Goal: Information Seeking & Learning: Learn about a topic

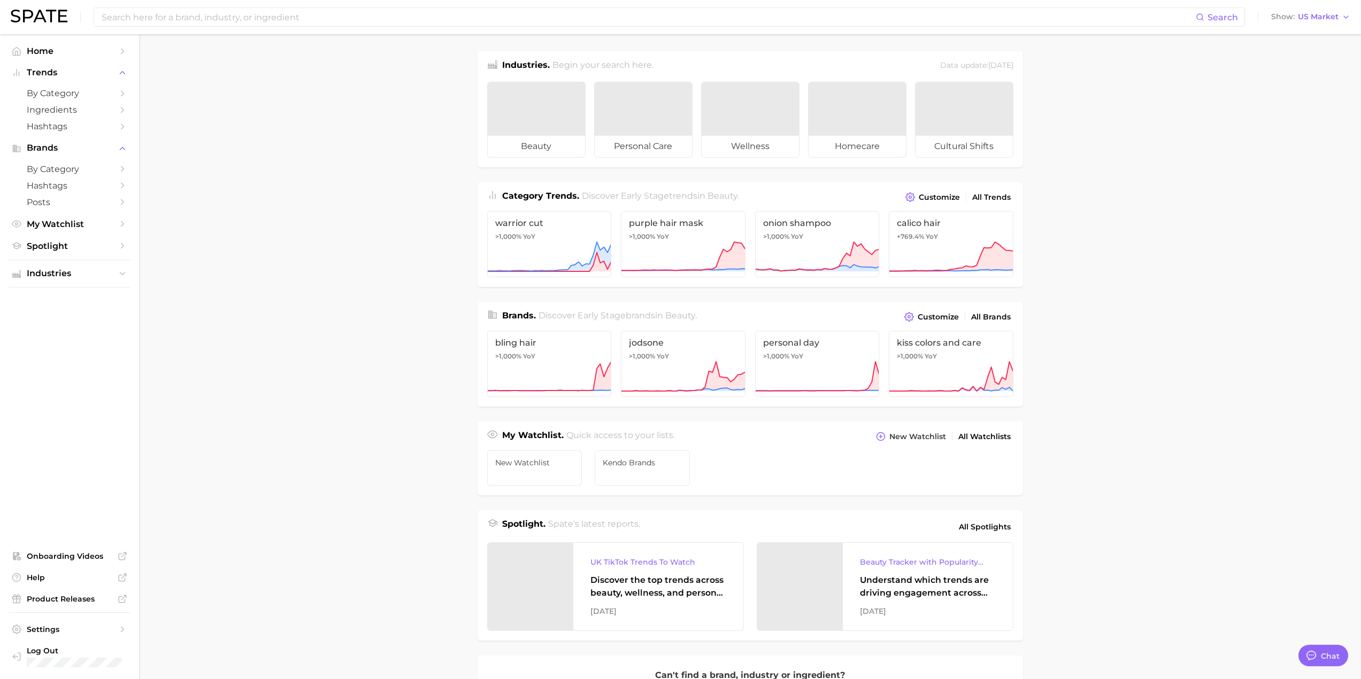
type textarea "x"
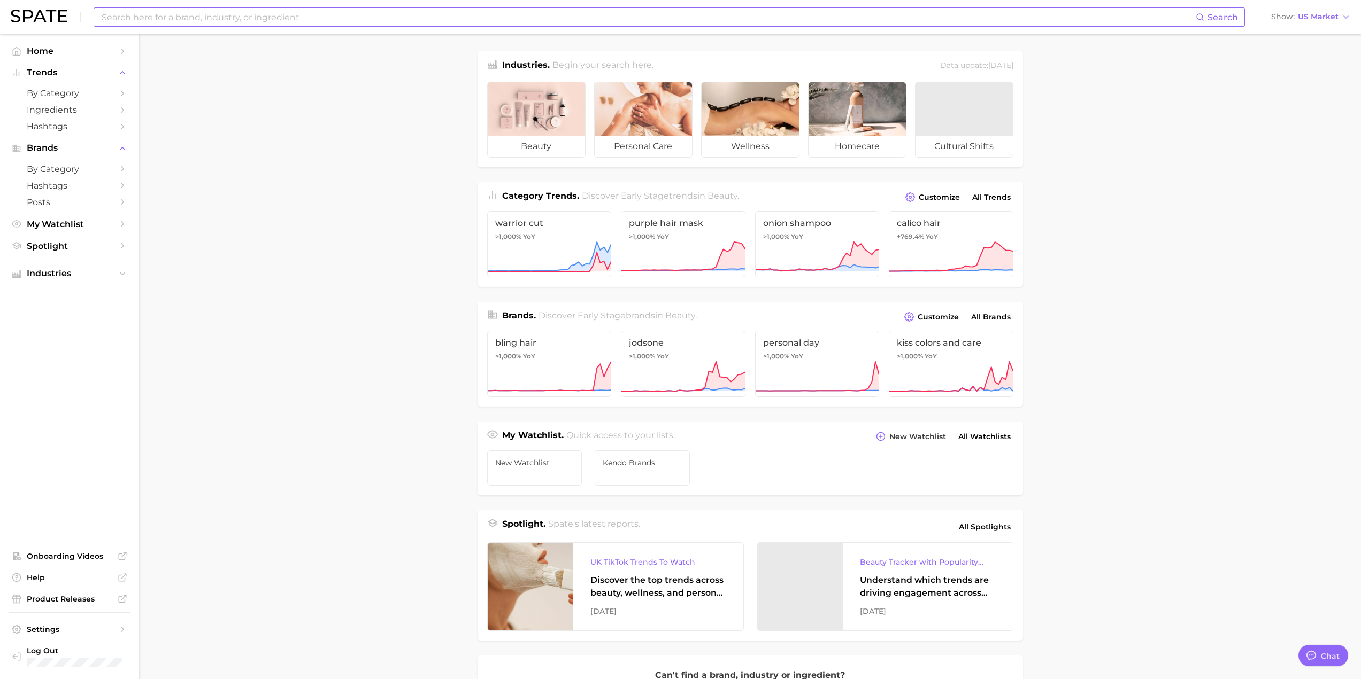
click at [491, 18] on input at bounding box center [648, 17] width 1095 height 18
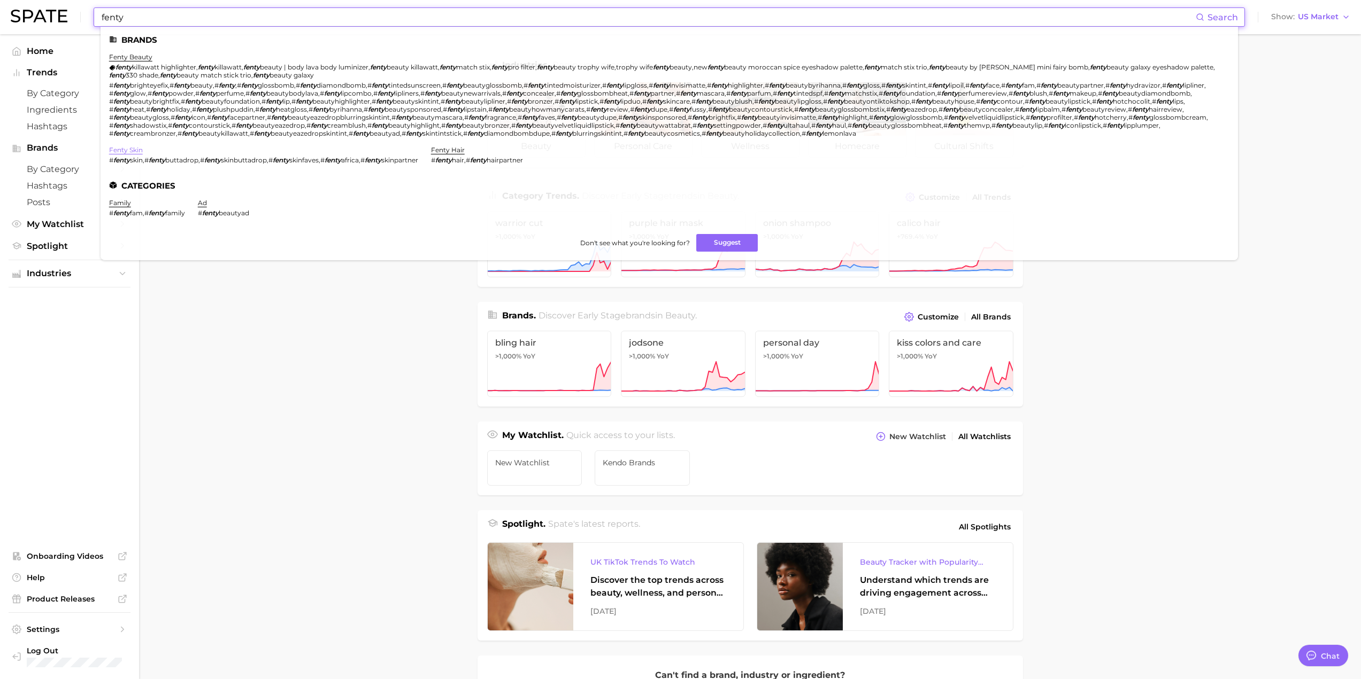
type input "fenty"
click at [135, 151] on link "fenty skin" at bounding box center [126, 150] width 34 height 8
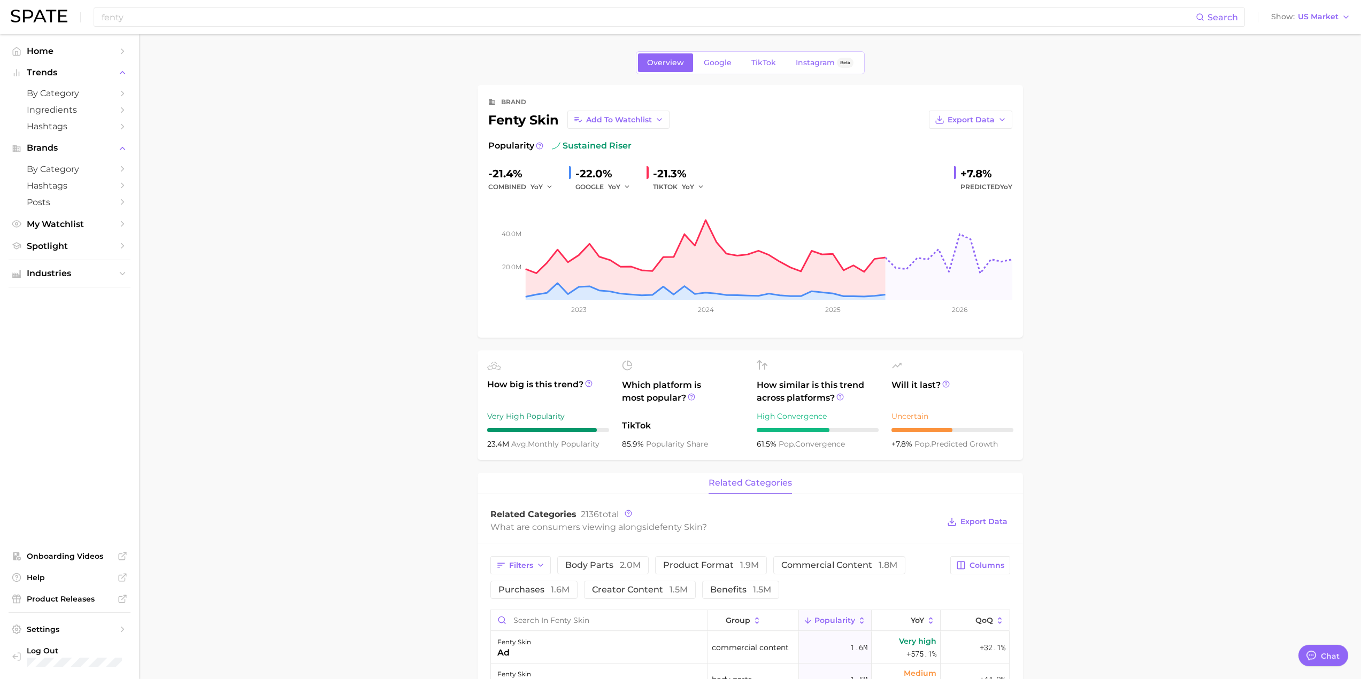
type textarea "x"
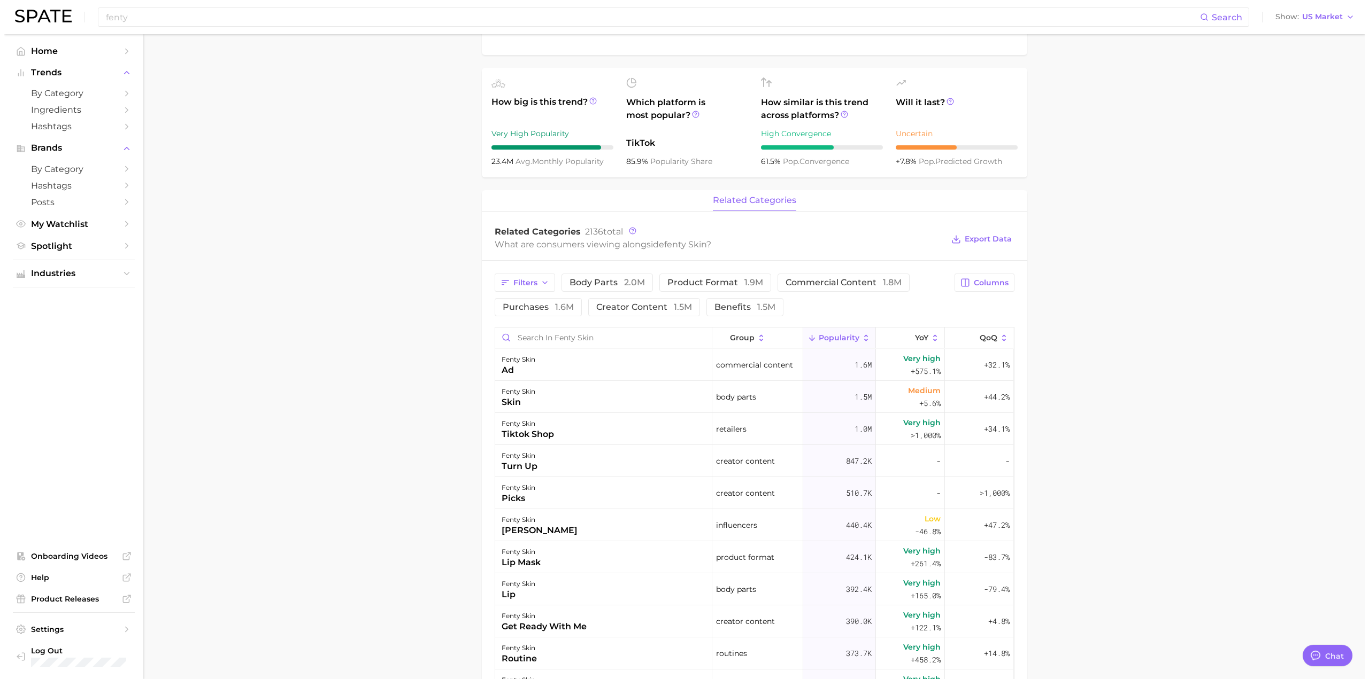
scroll to position [285, 0]
click at [721, 280] on span "product format 1.9m" at bounding box center [711, 280] width 96 height 9
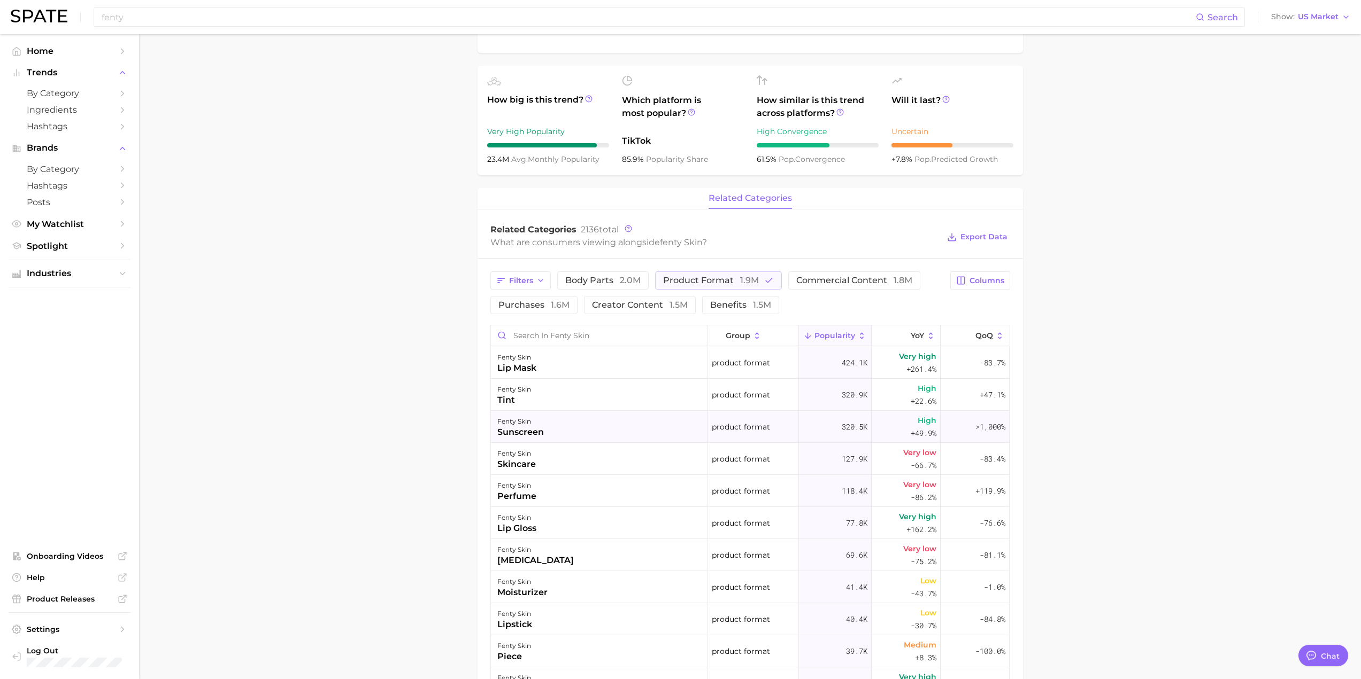
click at [511, 434] on div "sunscreen" at bounding box center [520, 432] width 47 height 13
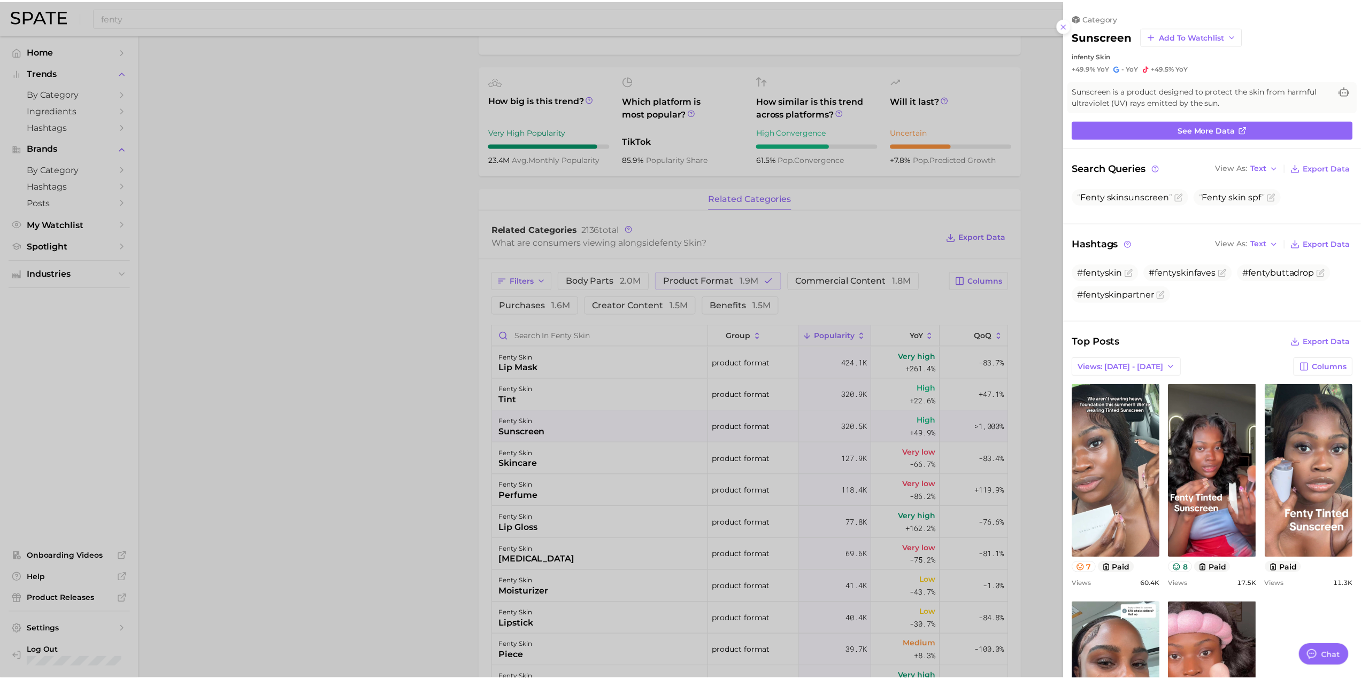
scroll to position [0, 0]
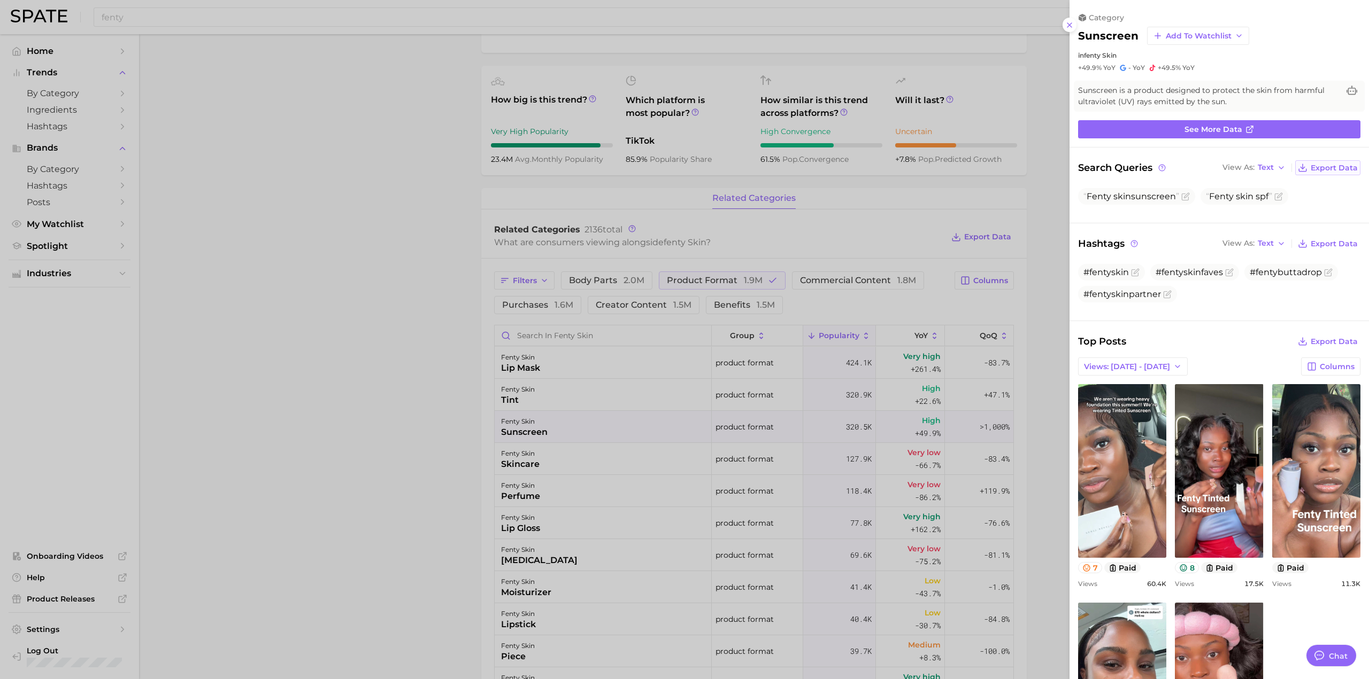
click at [1320, 174] on button "Export Data" at bounding box center [1327, 167] width 65 height 15
click at [341, 511] on div at bounding box center [684, 339] width 1369 height 679
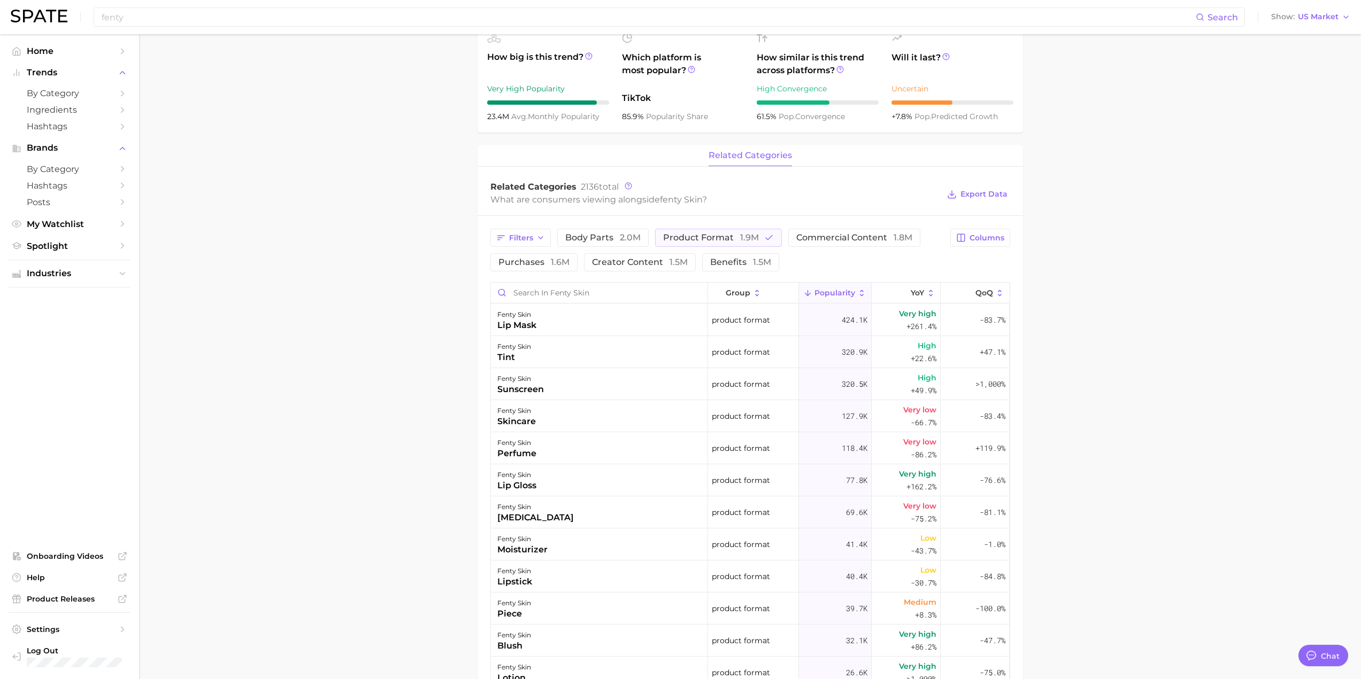
scroll to position [338, 0]
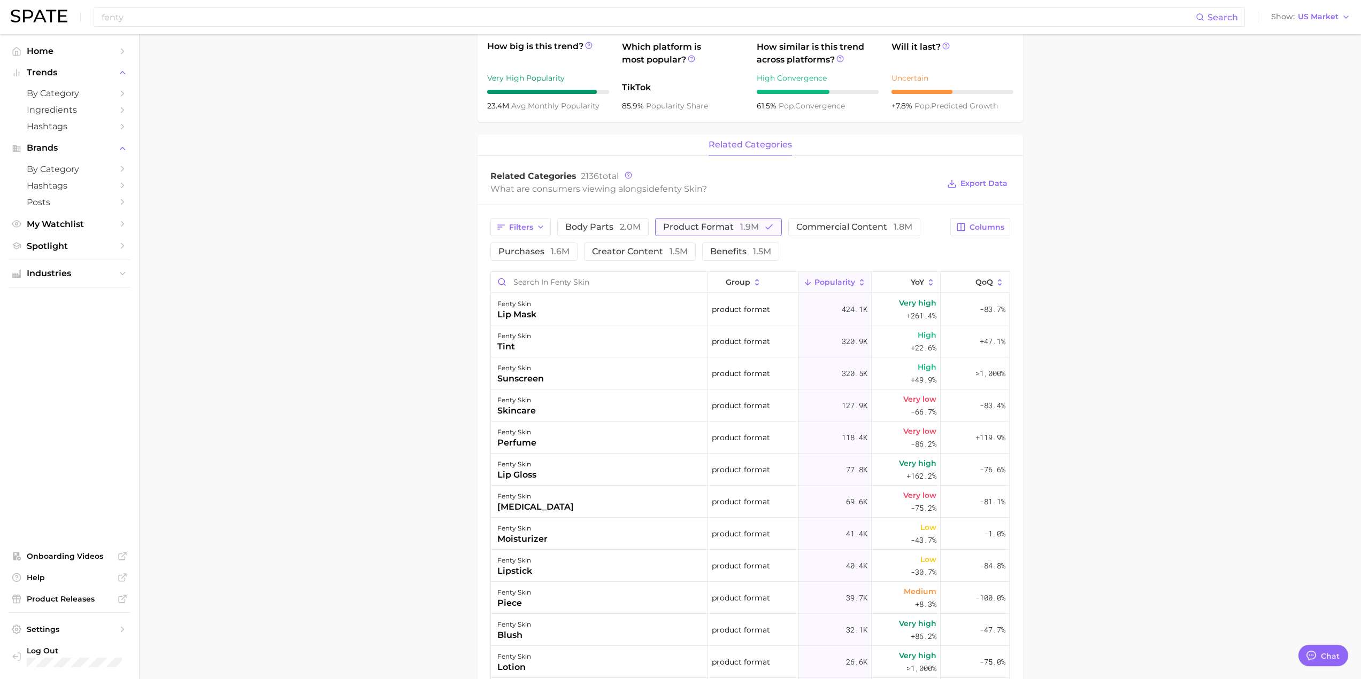
click at [767, 226] on icon "button" at bounding box center [769, 227] width 10 height 10
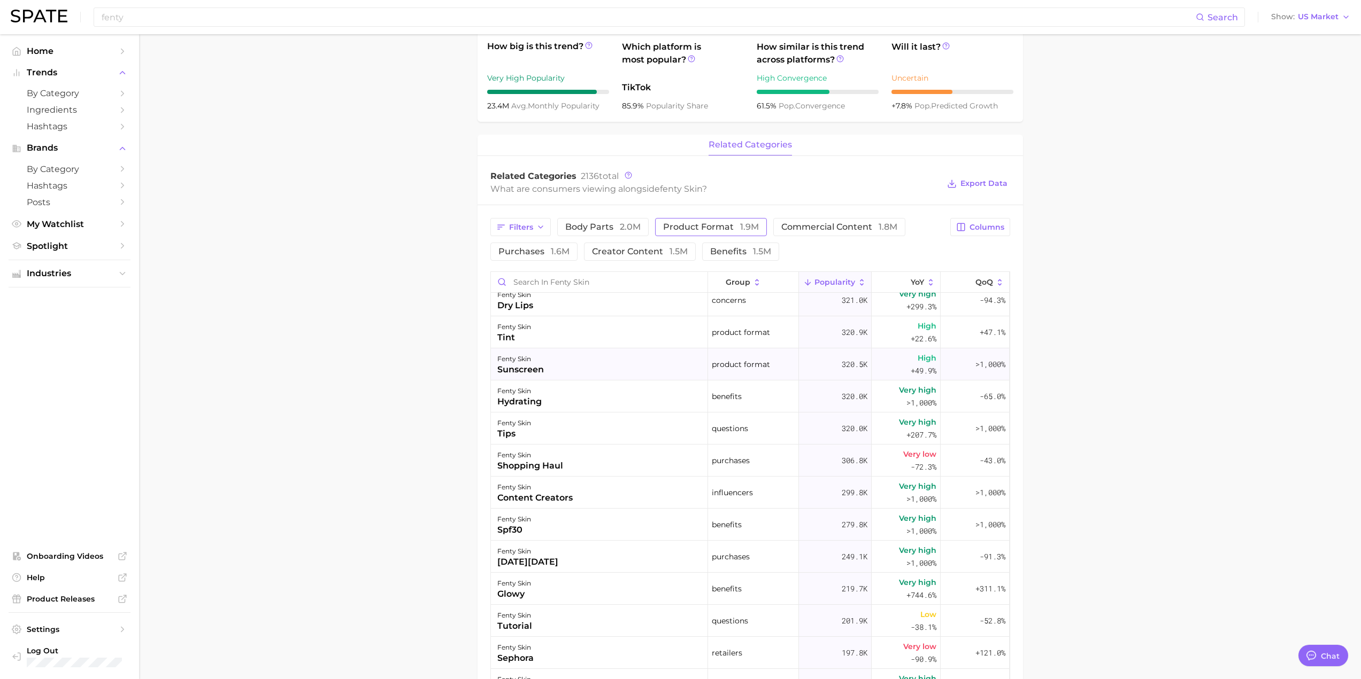
scroll to position [374, 0]
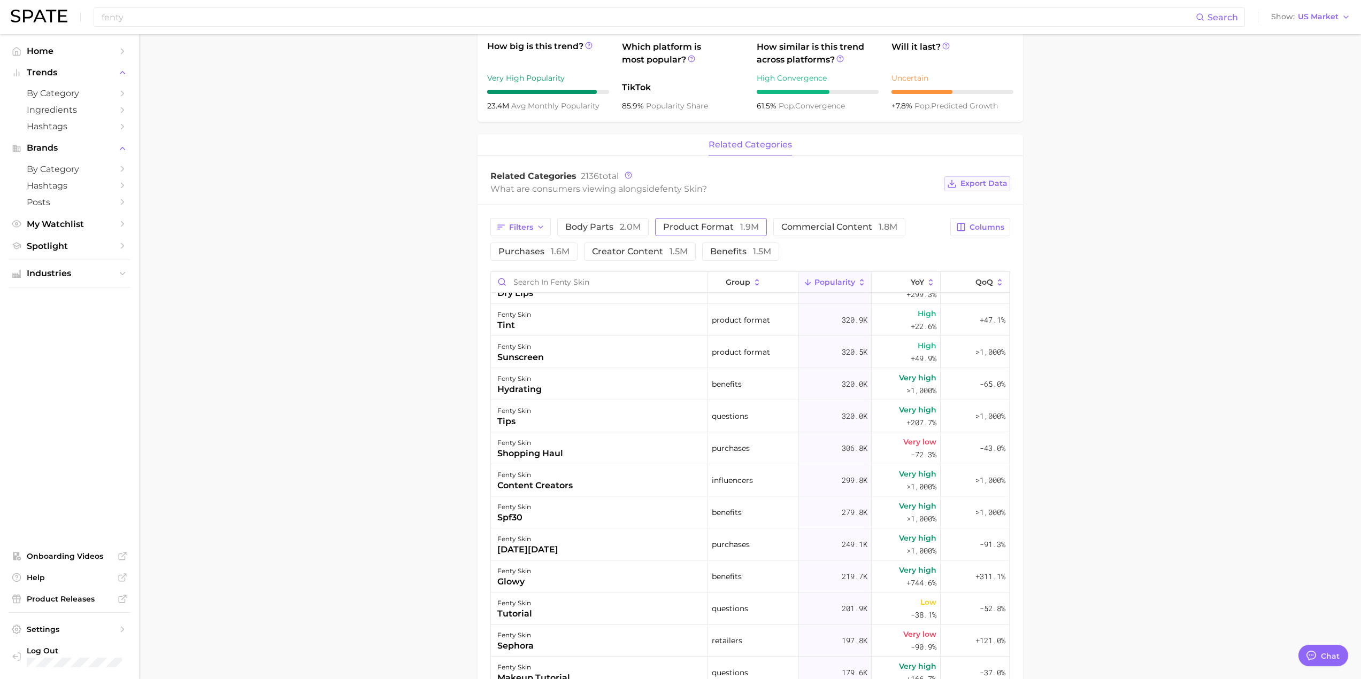
click at [968, 179] on span "Export Data" at bounding box center [983, 183] width 47 height 9
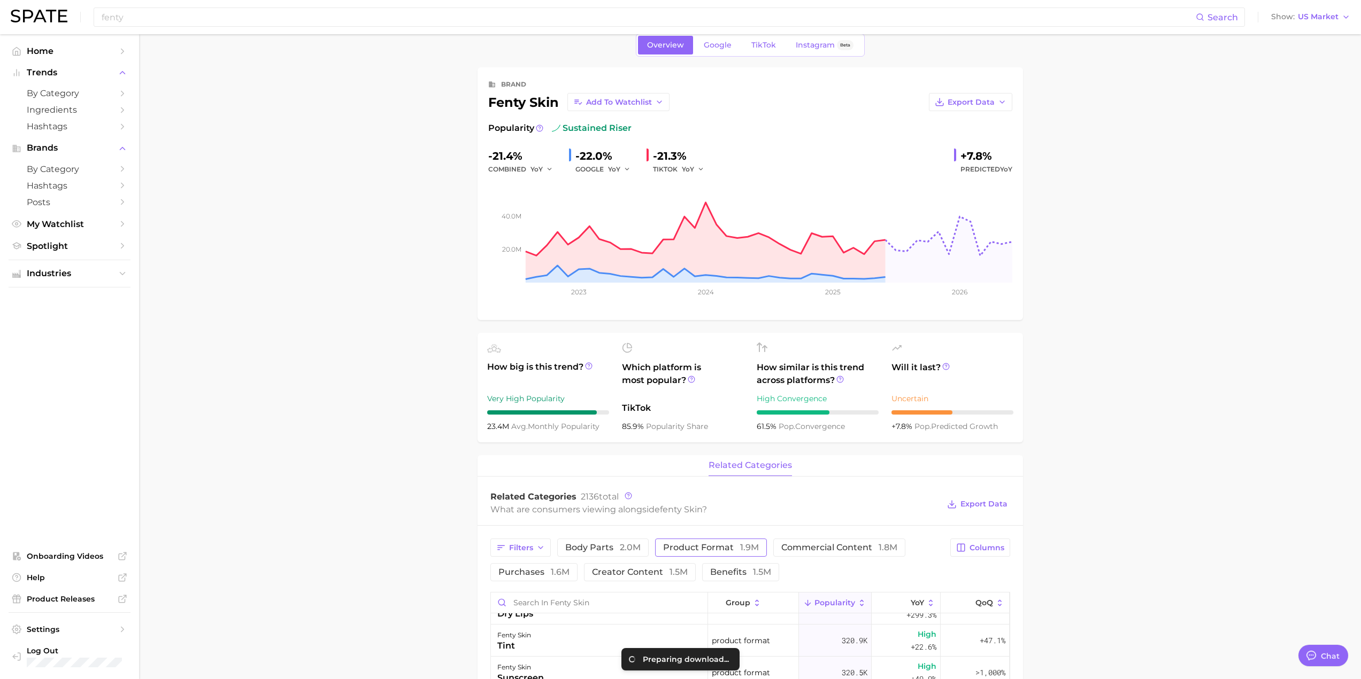
scroll to position [0, 0]
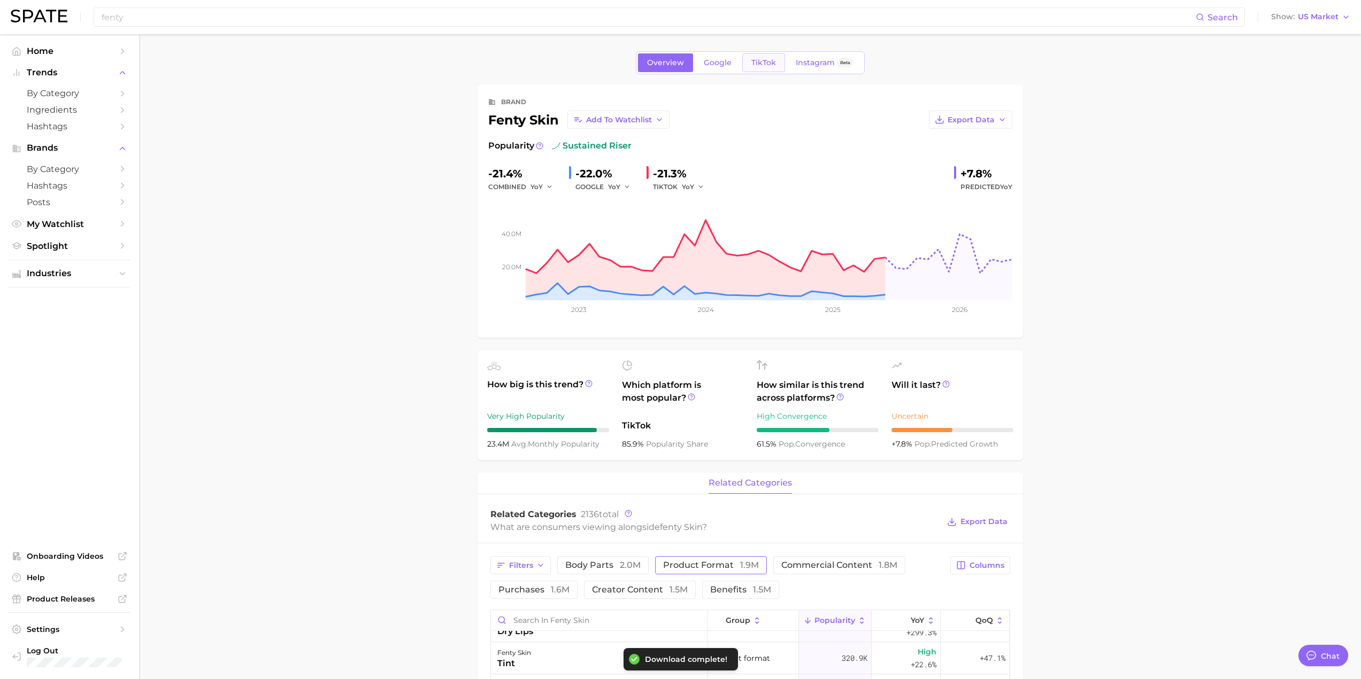
click at [759, 69] on link "TikTok" at bounding box center [763, 62] width 43 height 19
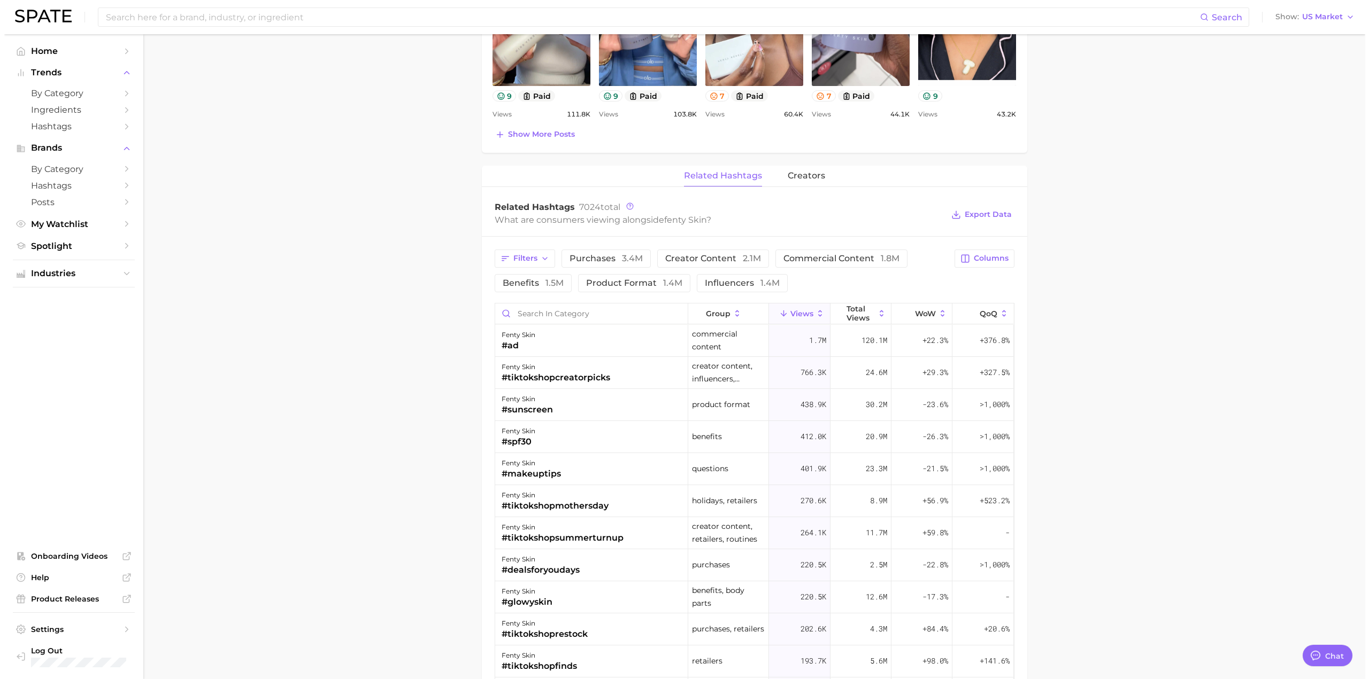
scroll to position [641, 0]
click at [993, 213] on span "Export Data" at bounding box center [983, 214] width 47 height 9
click at [648, 279] on span "product format 1.4m" at bounding box center [630, 283] width 96 height 9
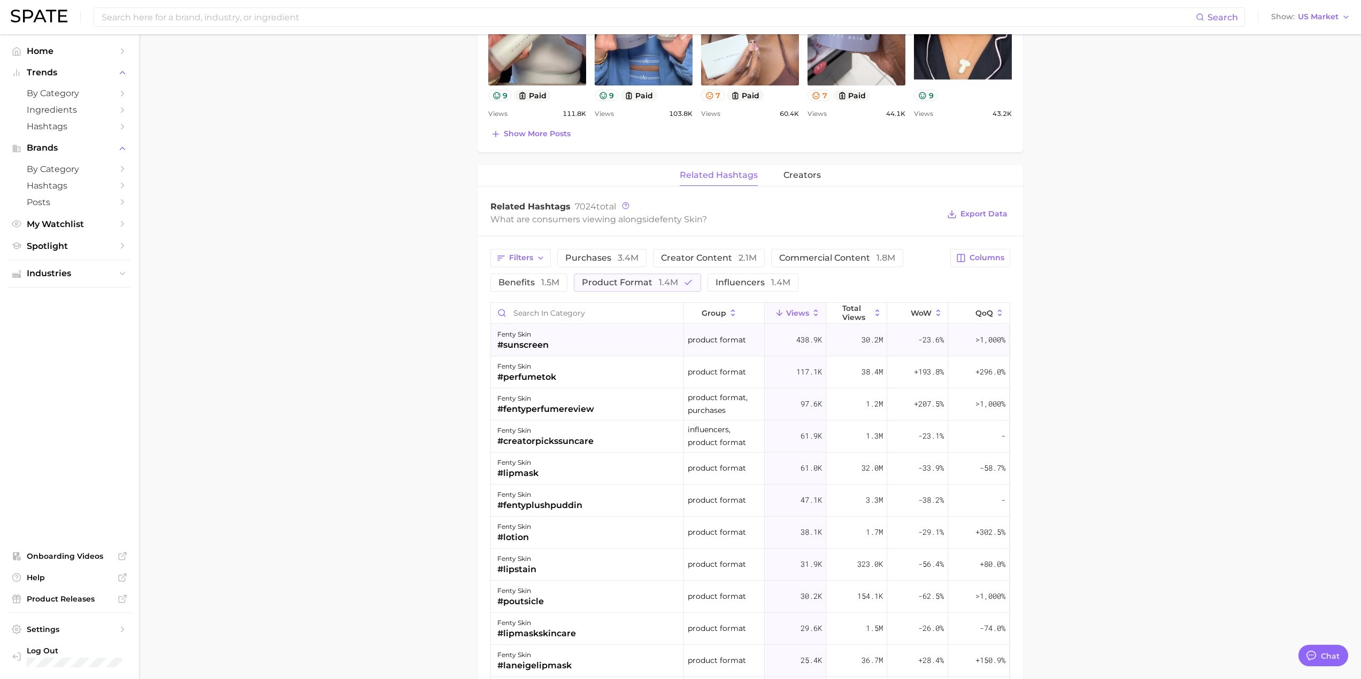
click at [534, 347] on div "#sunscreen" at bounding box center [522, 345] width 51 height 13
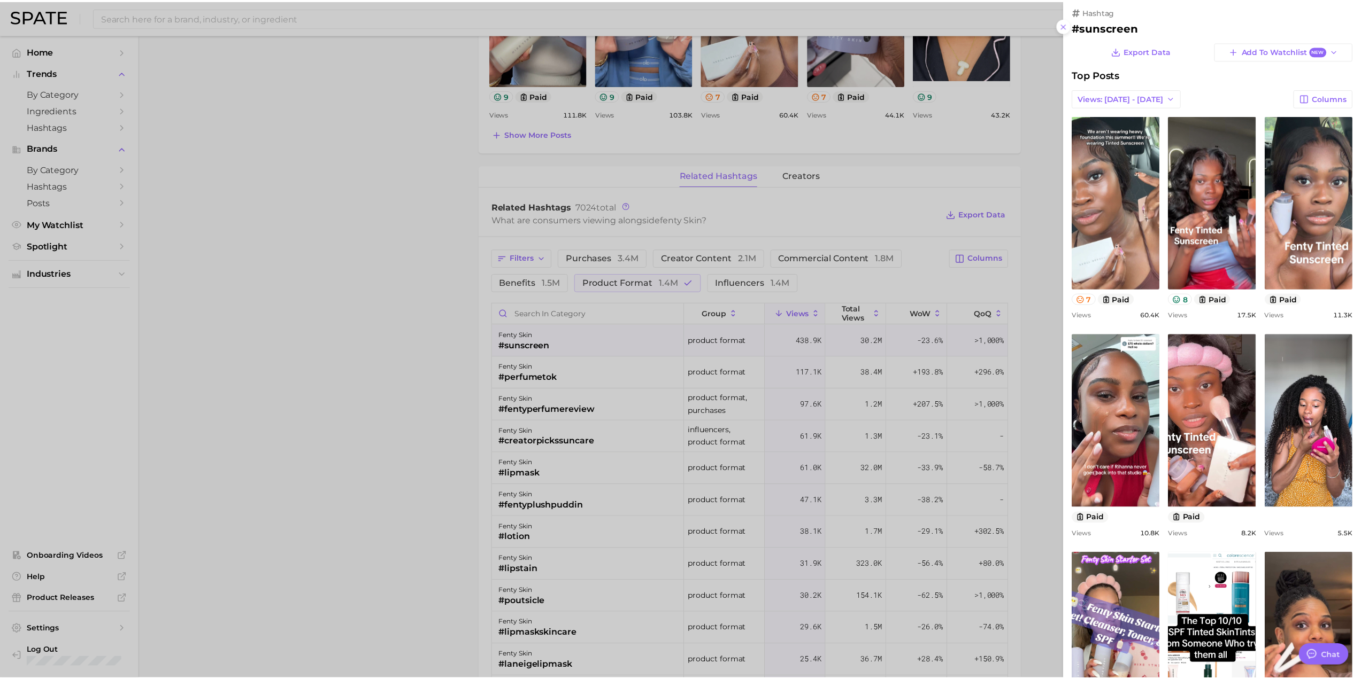
scroll to position [0, 0]
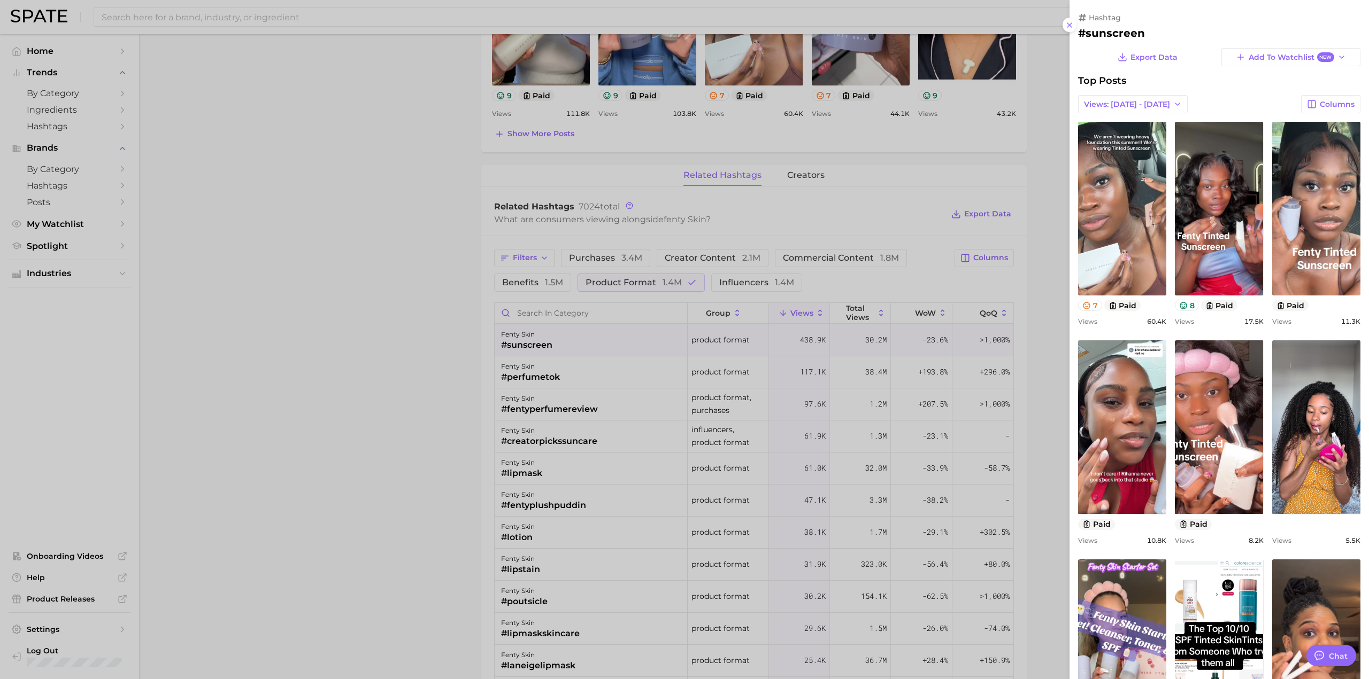
click at [1045, 387] on div at bounding box center [684, 339] width 1369 height 679
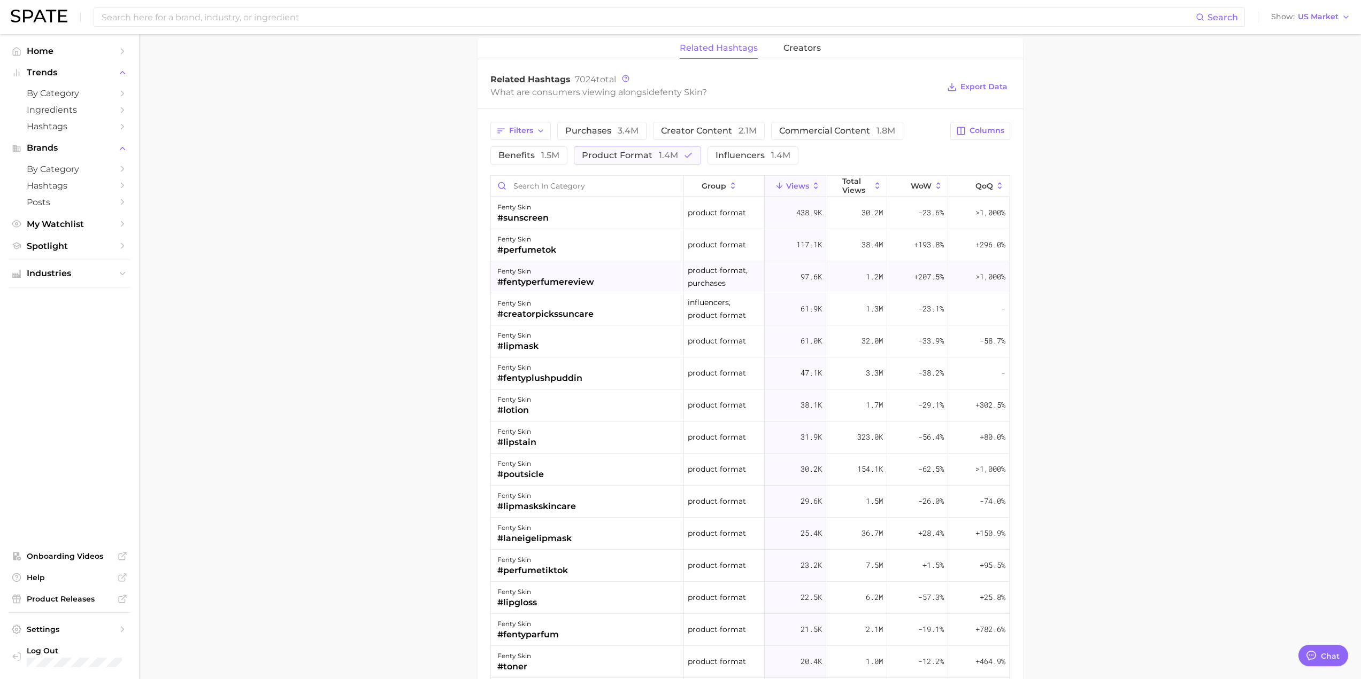
scroll to position [766, 0]
click at [542, 137] on icon "button" at bounding box center [540, 133] width 9 height 9
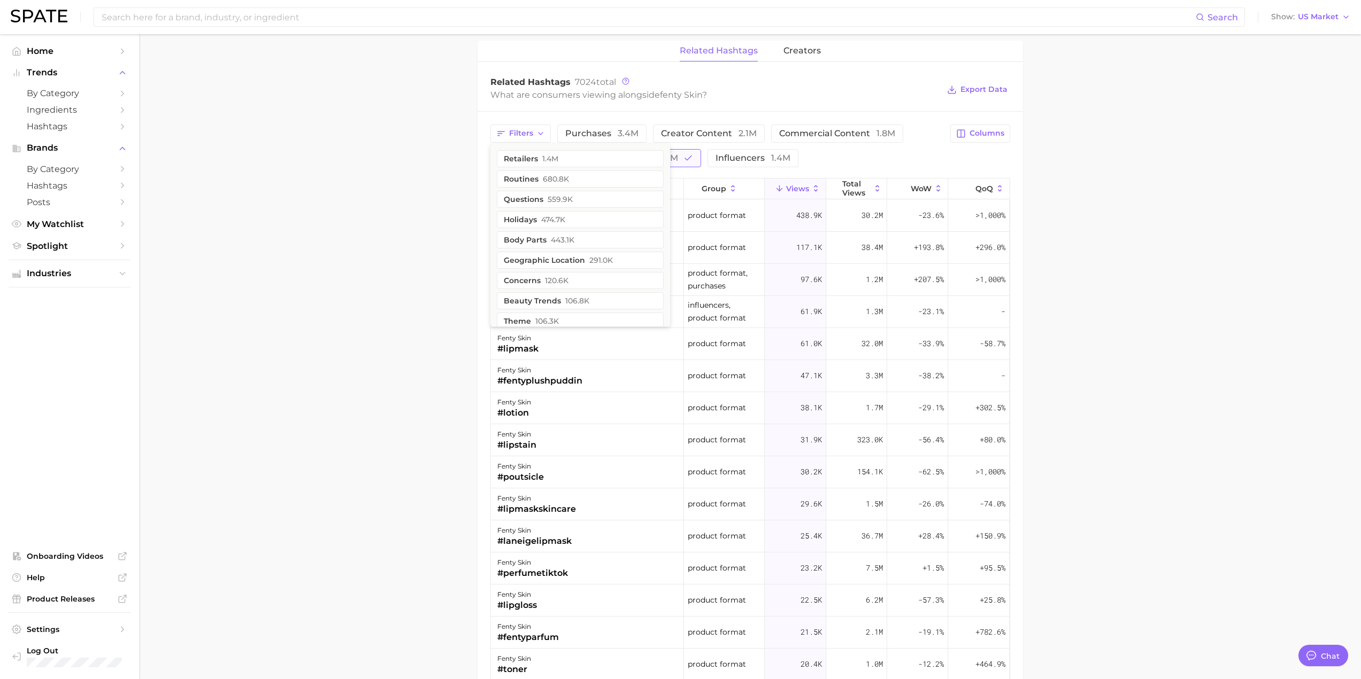
click at [678, 158] on button "product format 1.4m" at bounding box center [637, 158] width 127 height 18
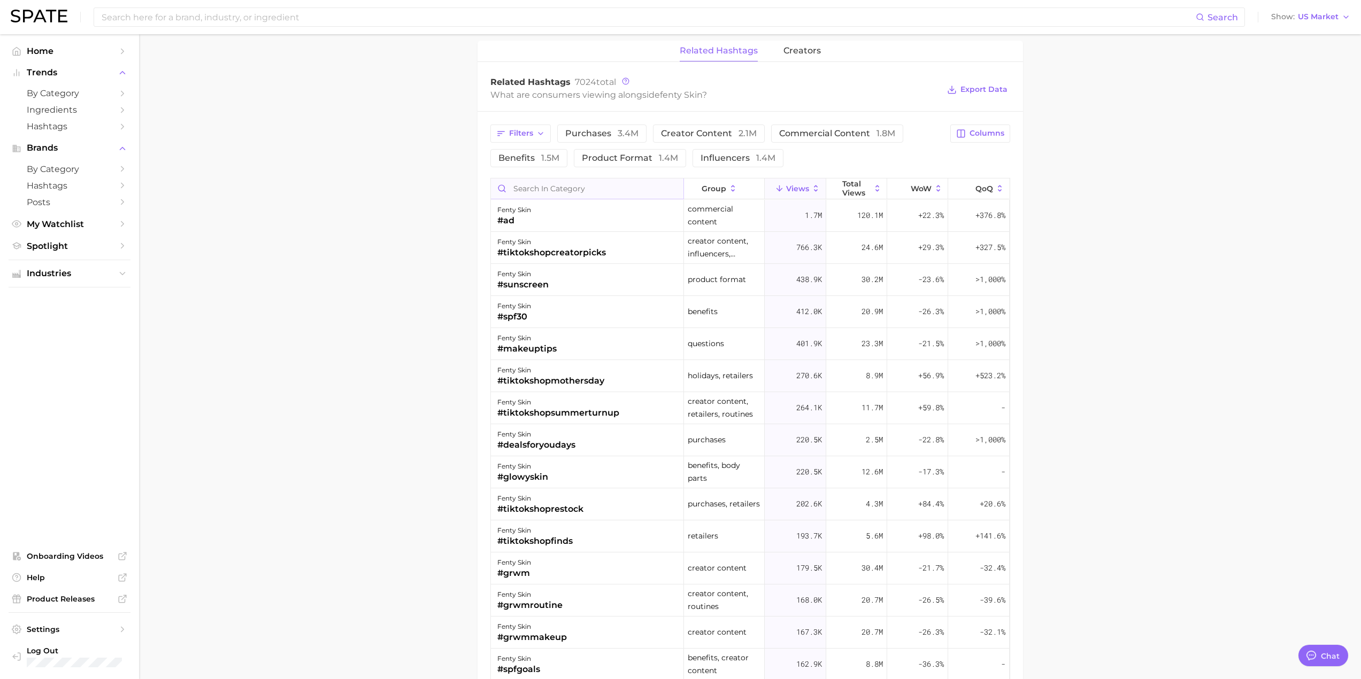
click at [620, 188] on input "Search in category" at bounding box center [587, 189] width 192 height 20
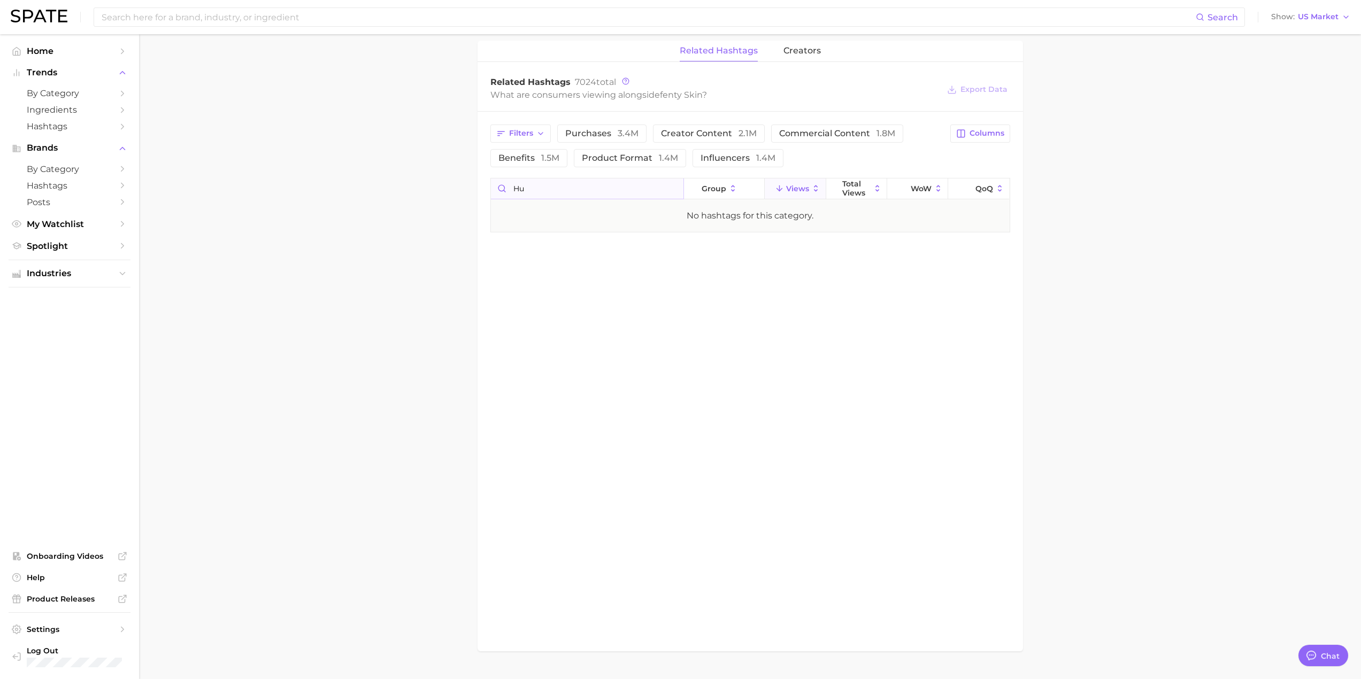
type input "h"
type input "m"
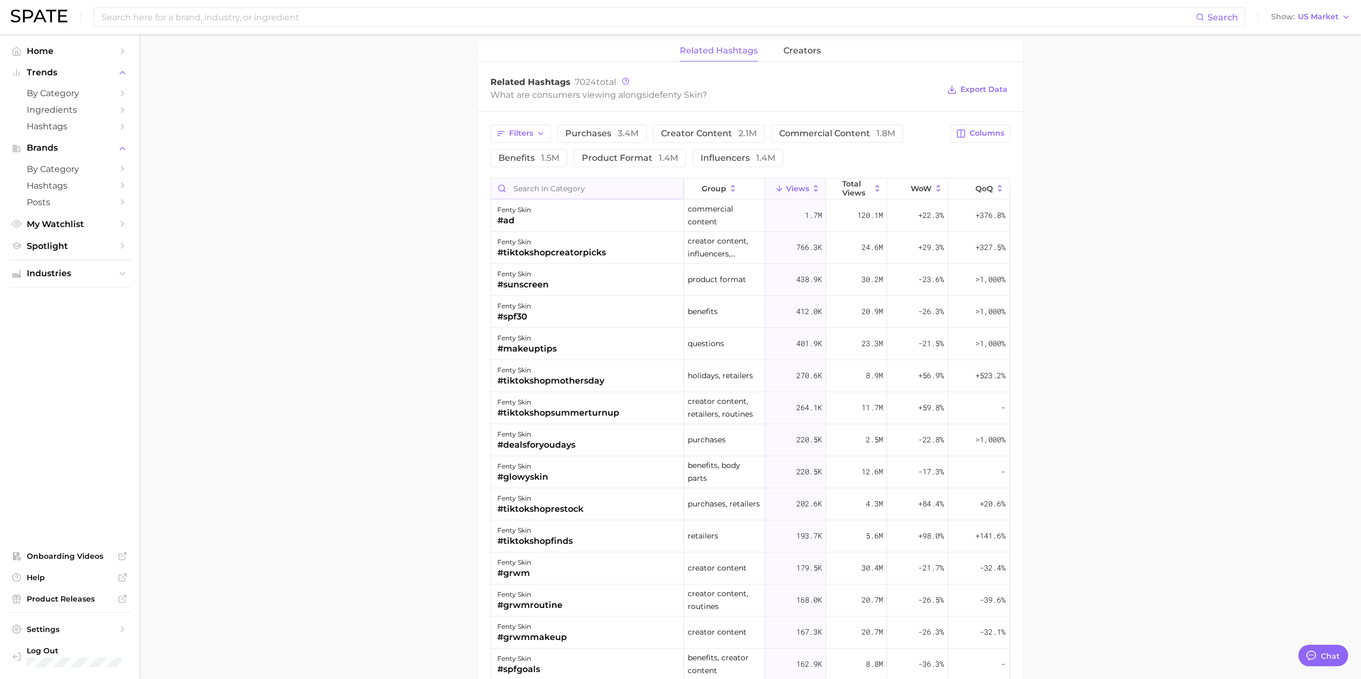
click at [570, 194] on input "Search in category" at bounding box center [587, 189] width 192 height 20
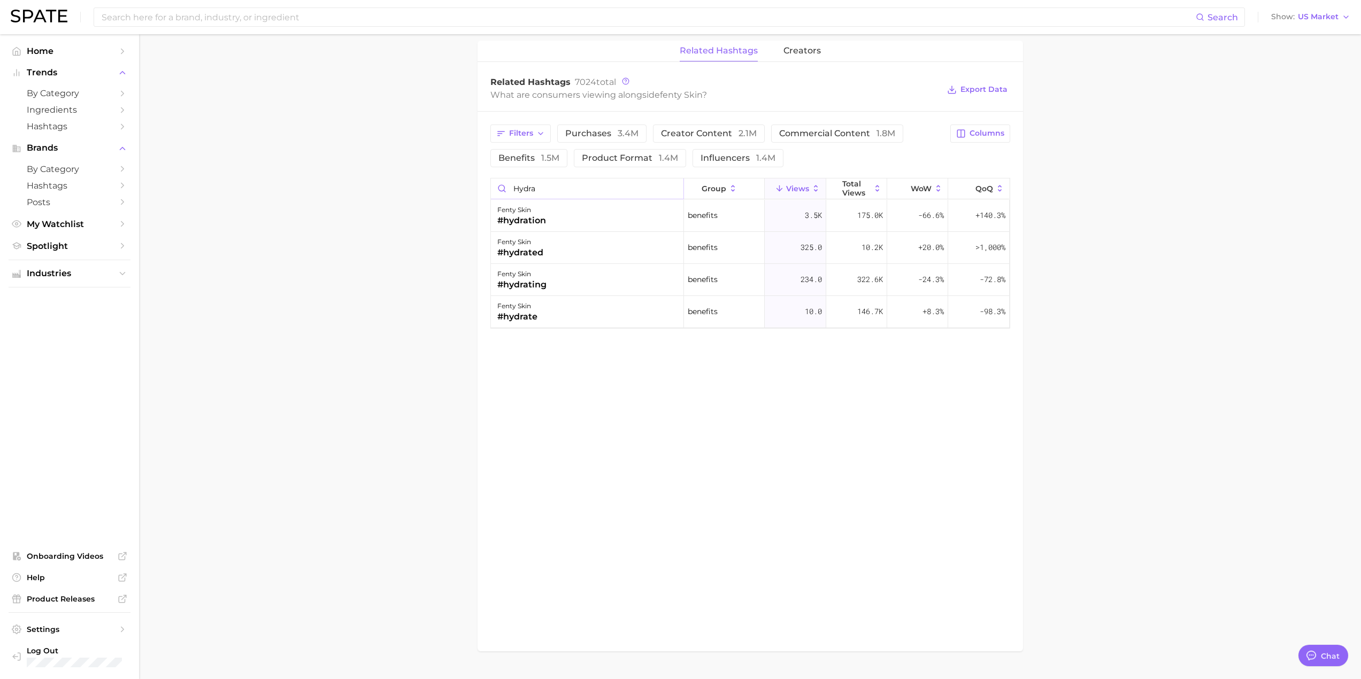
type input "hydra"
click at [668, 191] on input "hydra" at bounding box center [587, 189] width 192 height 20
click at [673, 189] on input "hydra" at bounding box center [587, 189] width 192 height 20
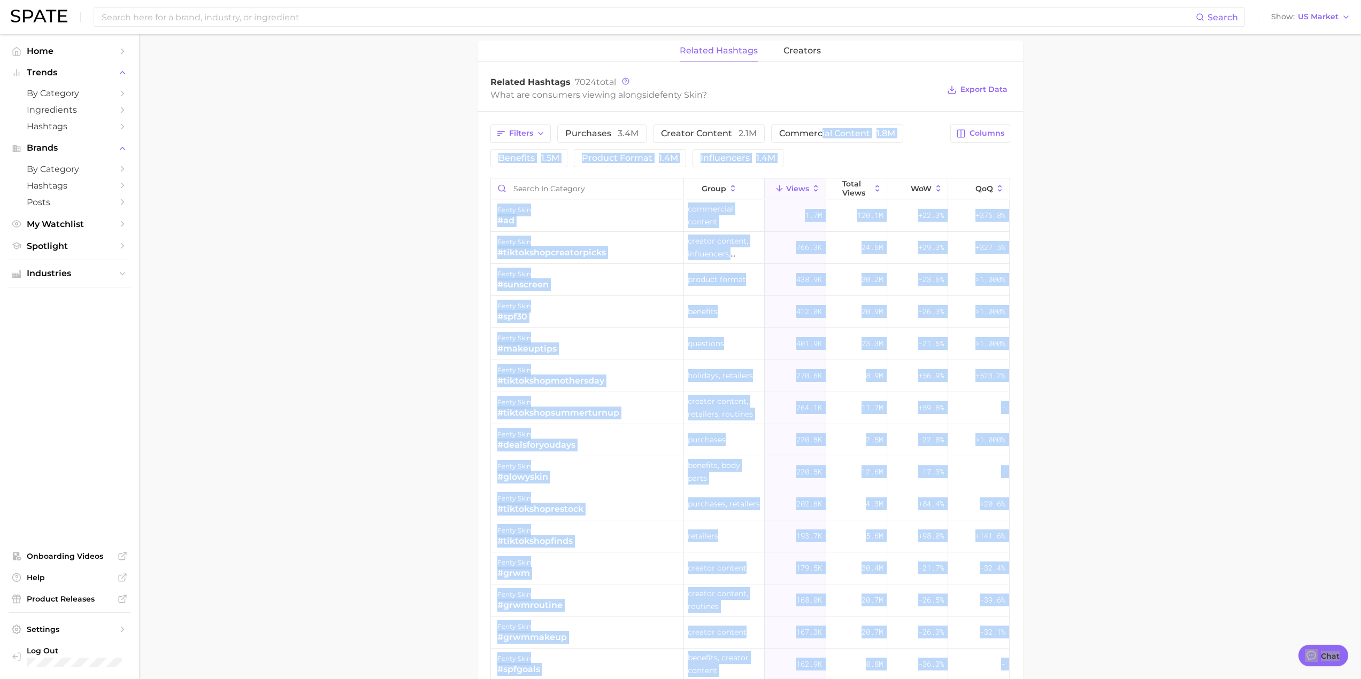
drag, startPoint x: 941, startPoint y: 164, endPoint x: 819, endPoint y: 120, distance: 130.0
click at [814, 191] on icon at bounding box center [816, 188] width 4 height 6
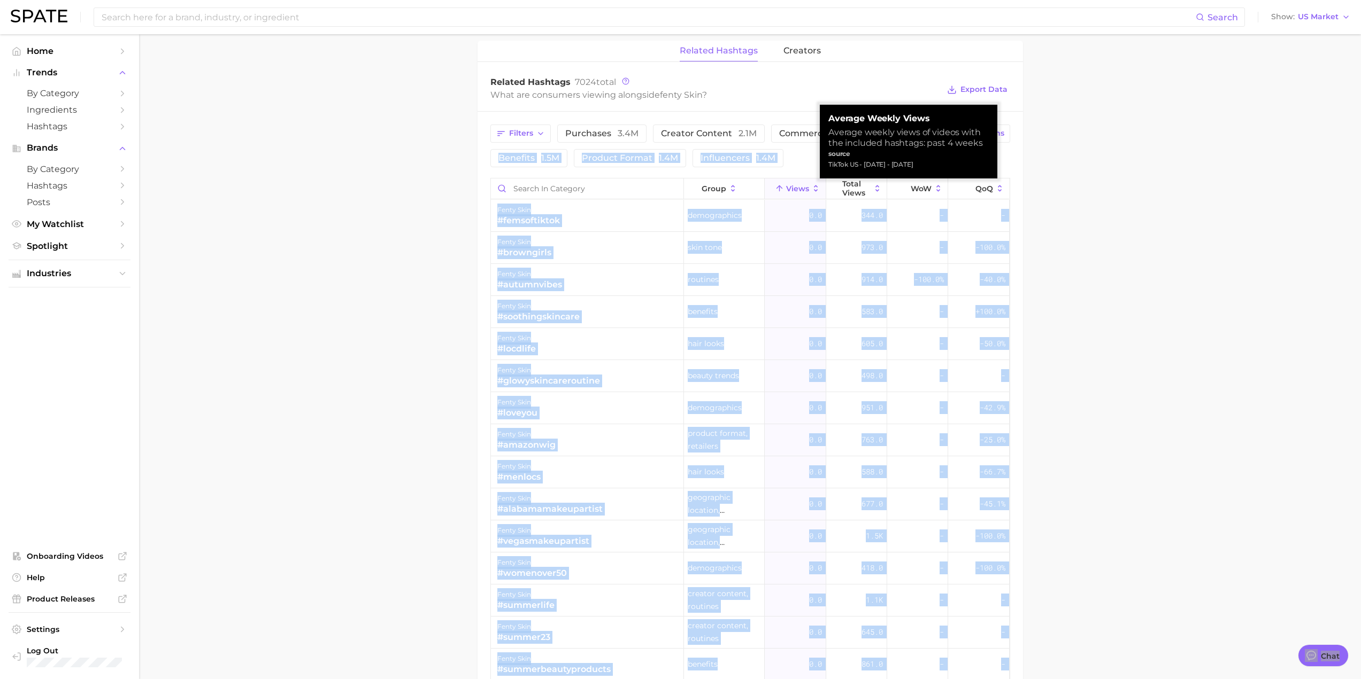
drag, startPoint x: 829, startPoint y: 122, endPoint x: 952, endPoint y: 164, distance: 130.2
click at [952, 164] on div "Average Weekly Views Average weekly views of videos with the included hashtags:…" at bounding box center [908, 141] width 160 height 57
copy div "Average Weekly Views Average weekly views of videos with the included hashtags:…"
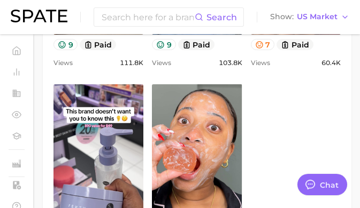
type textarea "x"
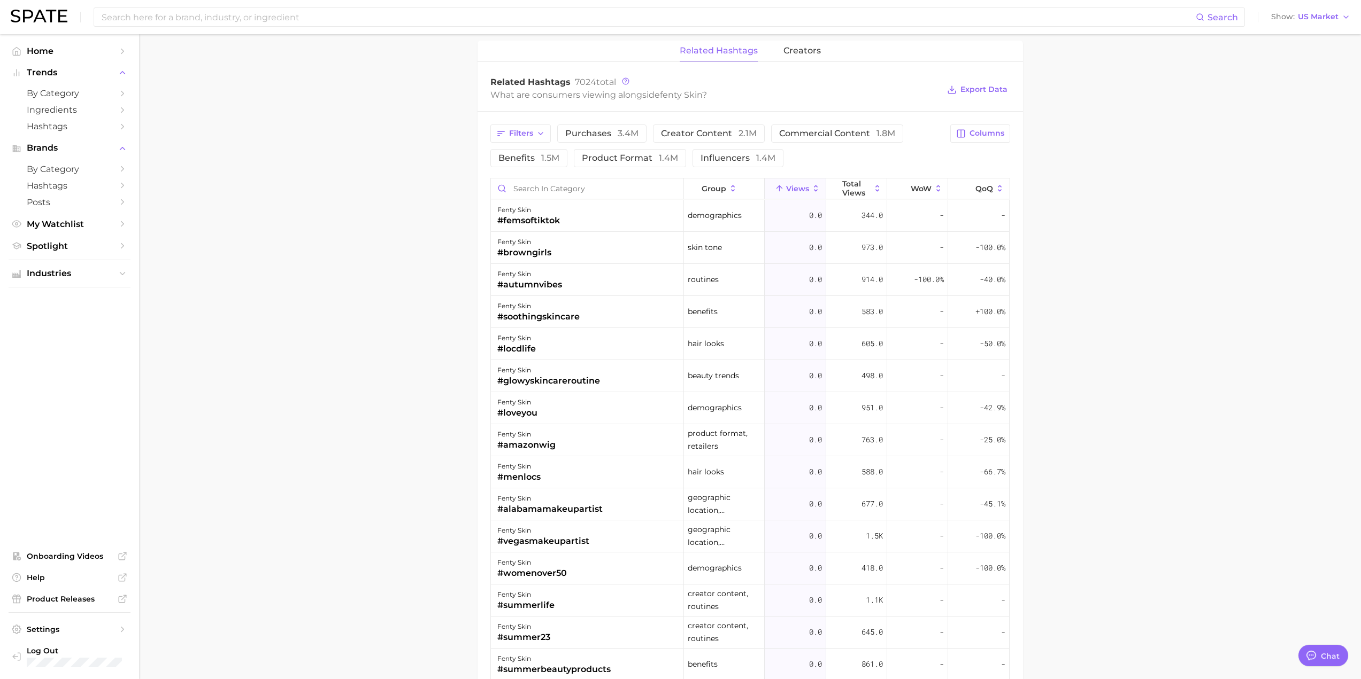
scroll to position [764, 0]
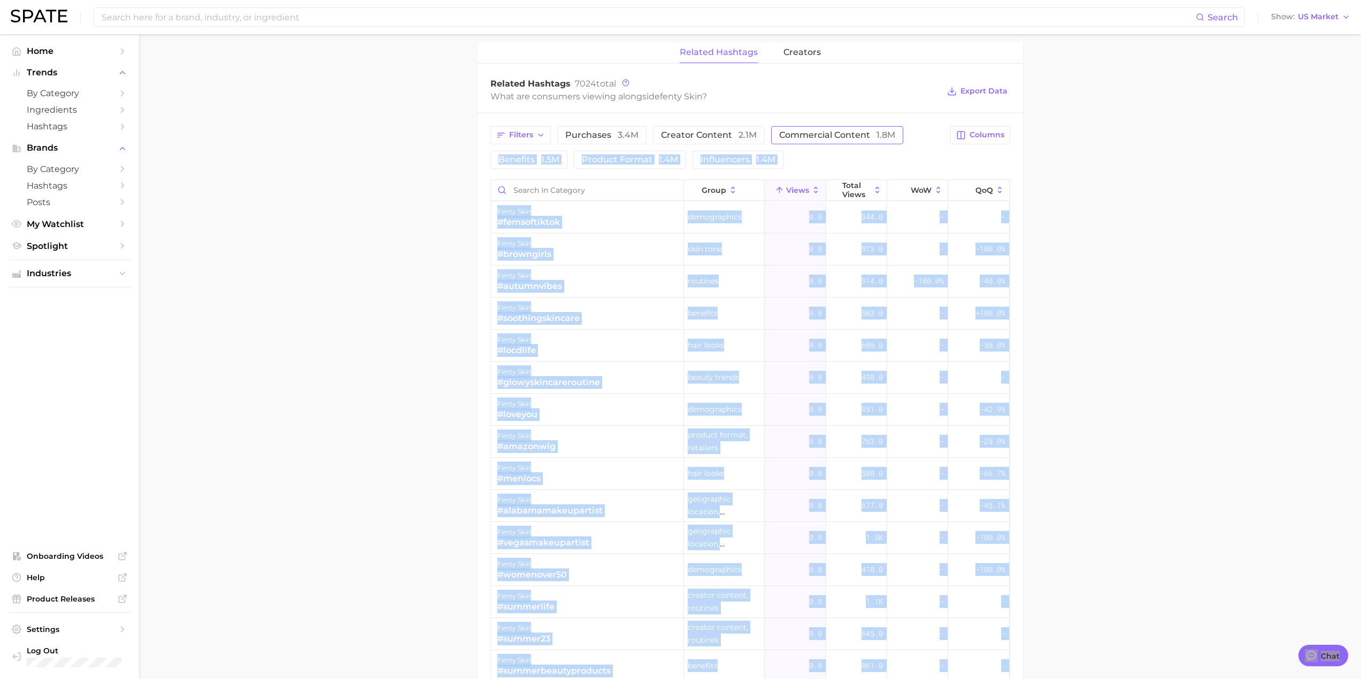
drag, startPoint x: 999, startPoint y: 161, endPoint x: 896, endPoint y: 140, distance: 104.8
click at [1093, 228] on main "Overview Google TikTok Instagram Beta brand fenty skin Add to Watchlist Export …" at bounding box center [750, 98] width 1222 height 1656
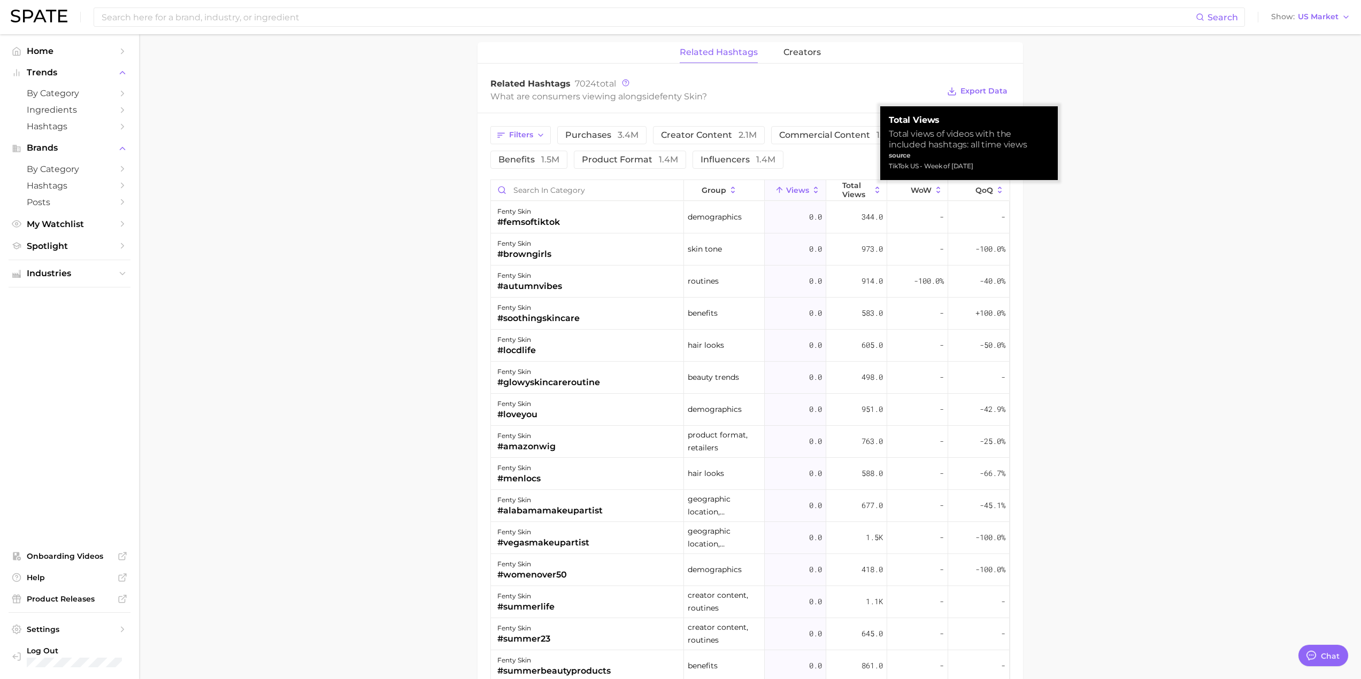
drag, startPoint x: 891, startPoint y: 116, endPoint x: 1006, endPoint y: 165, distance: 125.0
click at [1006, 165] on div "Total Views Total views of videos with the included hashtags: all time views so…" at bounding box center [968, 143] width 160 height 57
copy div "Total Views Total views of videos with the included hashtags: all time views so…"
